Goal: Task Accomplishment & Management: Manage account settings

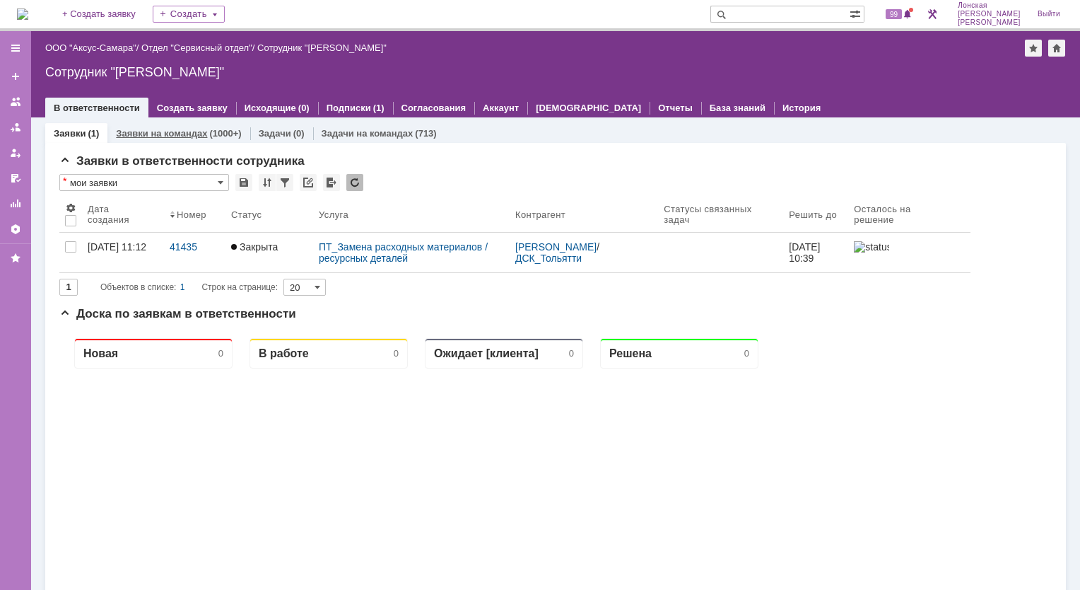
click at [146, 140] on div "Заявки на командах (1000+)" at bounding box center [178, 133] width 142 height 21
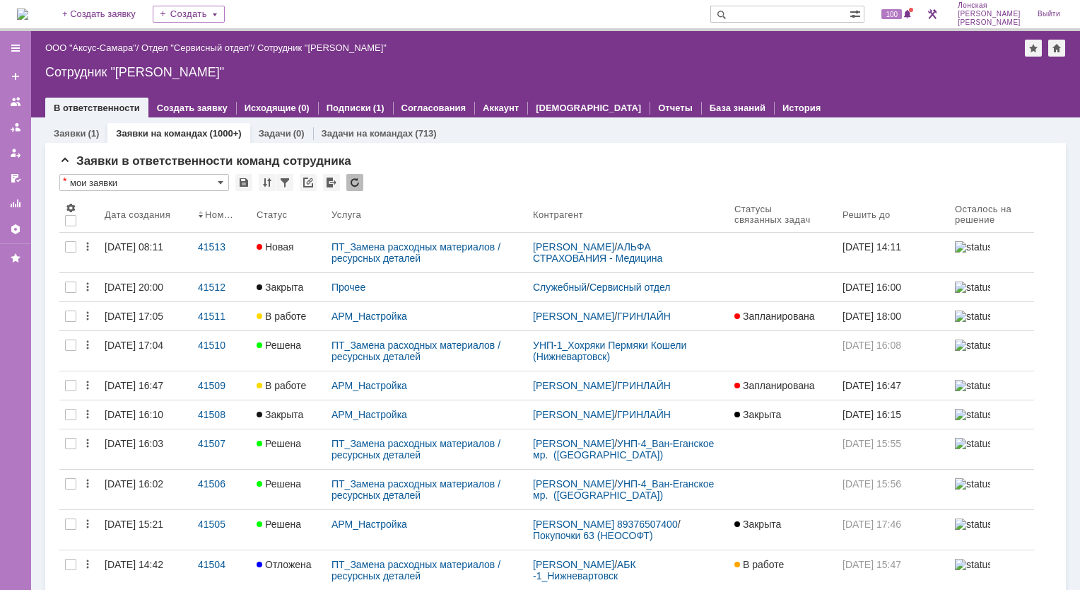
drag, startPoint x: 195, startPoint y: 242, endPoint x: 206, endPoint y: 248, distance: 13.0
click at [195, 242] on link "41513" at bounding box center [221, 253] width 59 height 40
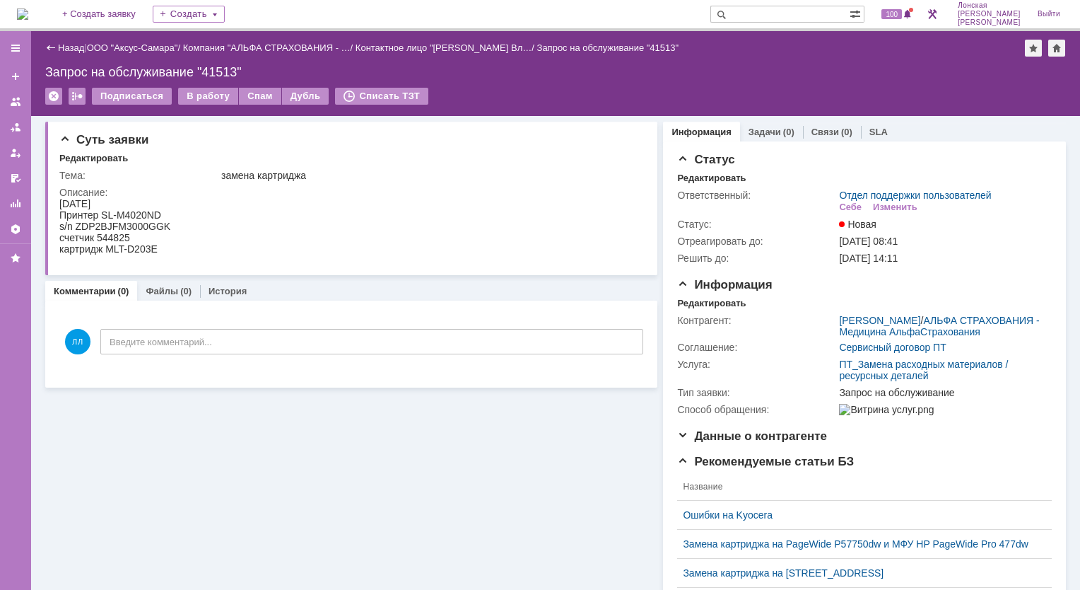
click at [49, 47] on div "Назад" at bounding box center [64, 47] width 39 height 11
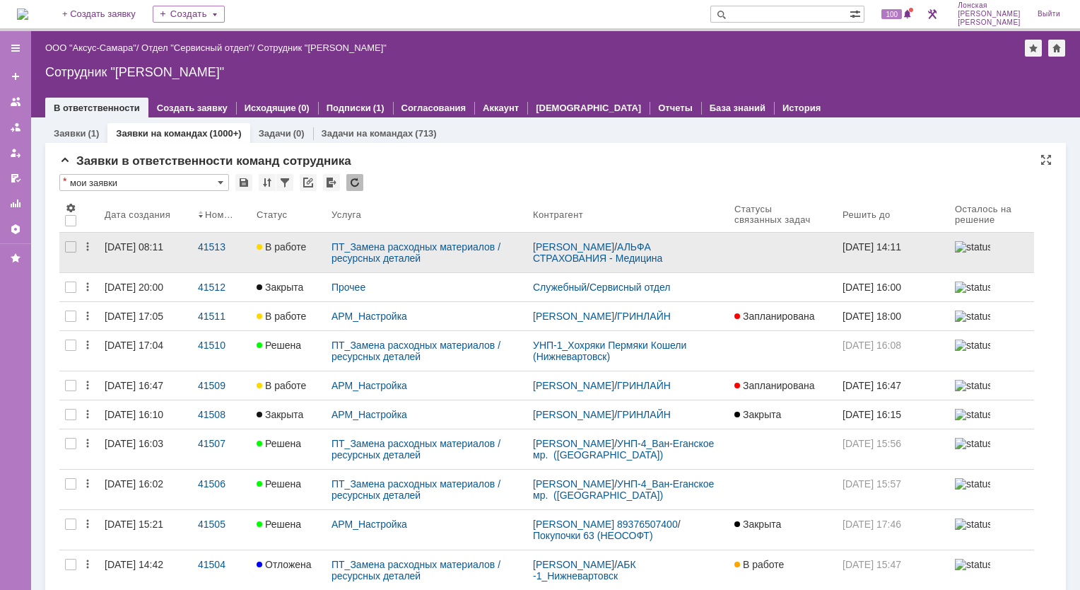
click at [278, 245] on span "В работе" at bounding box center [281, 246] width 49 height 11
click at [226, 259] on link "41513" at bounding box center [221, 253] width 59 height 40
